Goal: Transaction & Acquisition: Purchase product/service

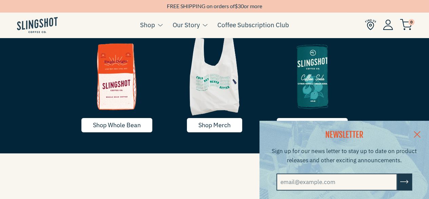
scroll to position [1019, 0]
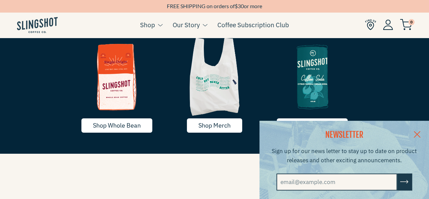
click at [420, 132] on link at bounding box center [418, 133] width 24 height 26
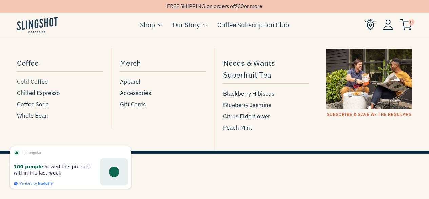
click at [36, 81] on span "Cold Coffee" at bounding box center [32, 81] width 31 height 9
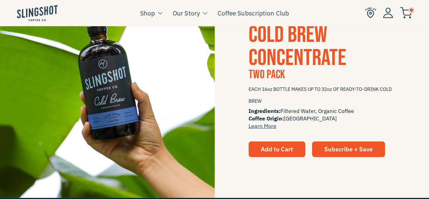
scroll to position [813, 0]
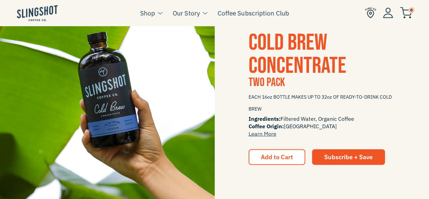
click at [155, 126] on img at bounding box center [107, 98] width 215 height 215
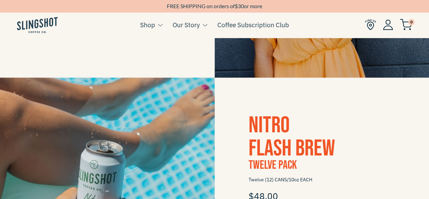
scroll to position [287, 0]
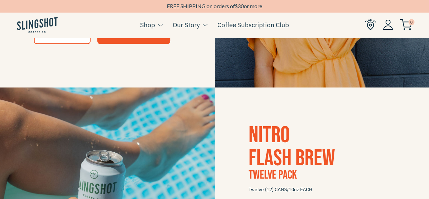
click at [124, 164] on img at bounding box center [107, 194] width 215 height 215
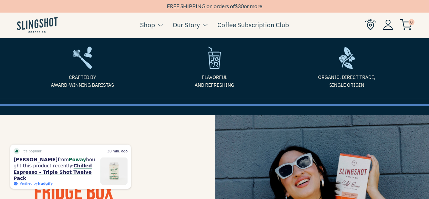
scroll to position [0, 0]
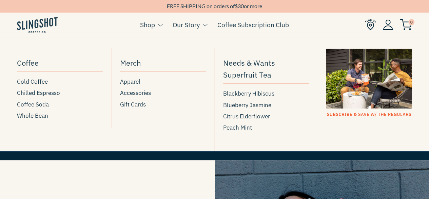
click at [148, 30] on li "Shop Coffee Cold Coffee Chilled Espresso Coffee Soda Whole Bean [GEOGRAPHIC_DAT…" at bounding box center [151, 30] width 22 height 26
click at [29, 93] on span "Chilled Espresso" at bounding box center [38, 92] width 43 height 9
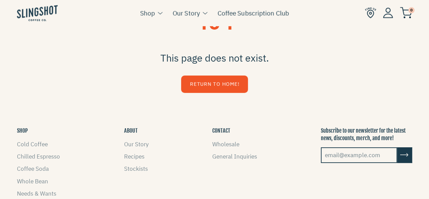
scroll to position [41, 0]
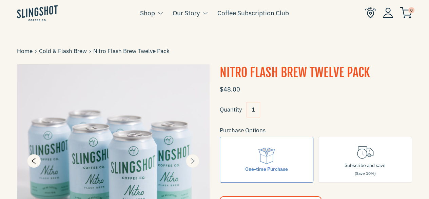
click at [194, 165] on button "Next" at bounding box center [193, 161] width 14 height 14
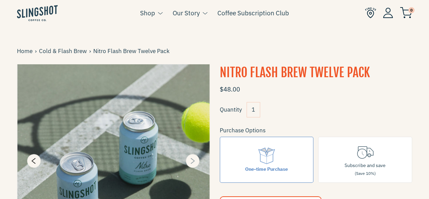
click at [194, 165] on button "Next" at bounding box center [193, 161] width 14 height 14
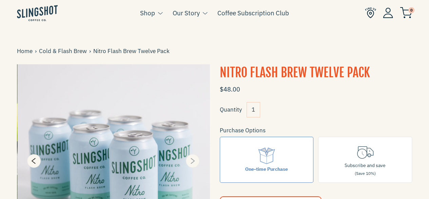
click at [194, 165] on button "Next" at bounding box center [193, 161] width 14 height 14
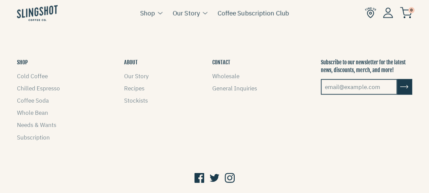
scroll to position [692, 0]
